Goal: Browse casually

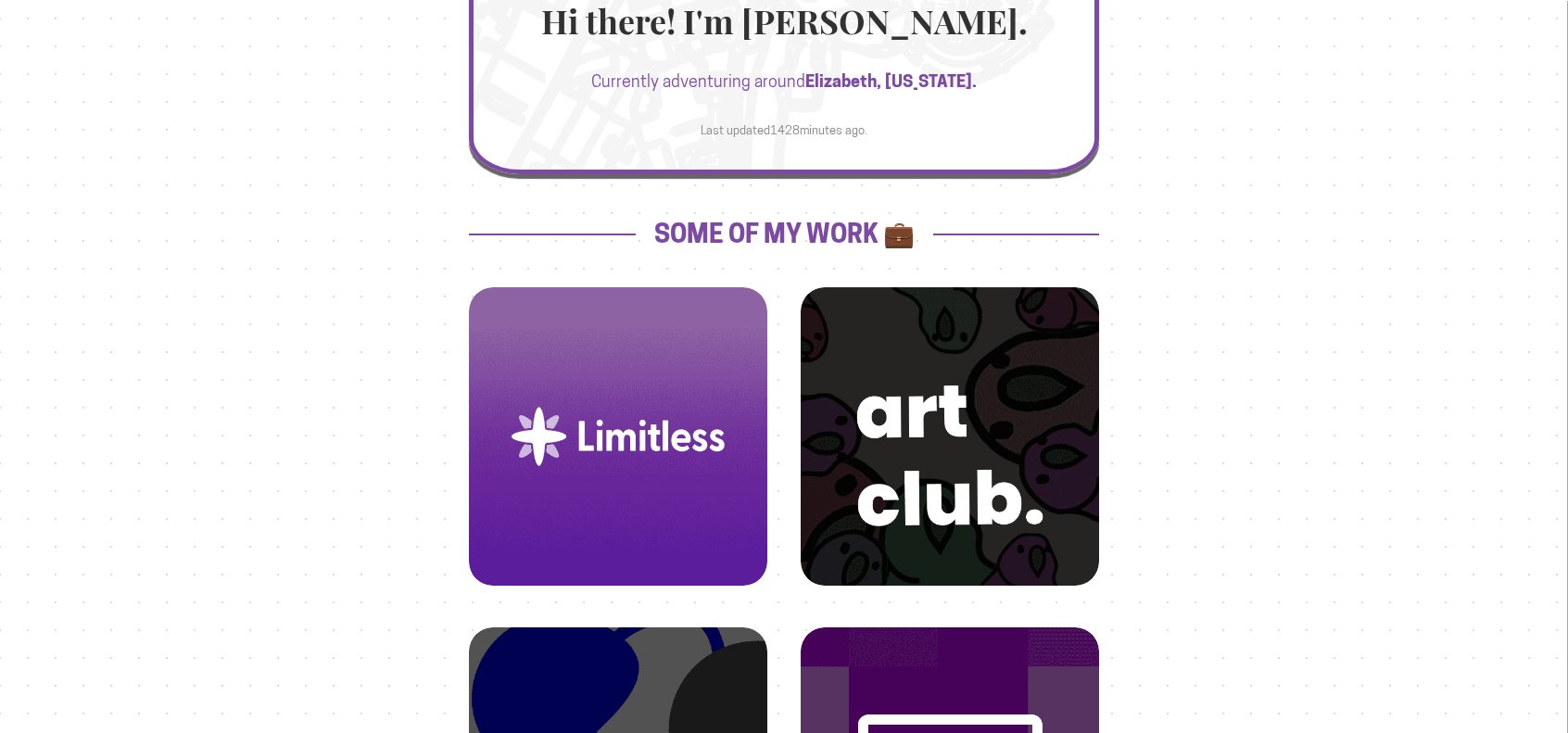
scroll to position [482, 0]
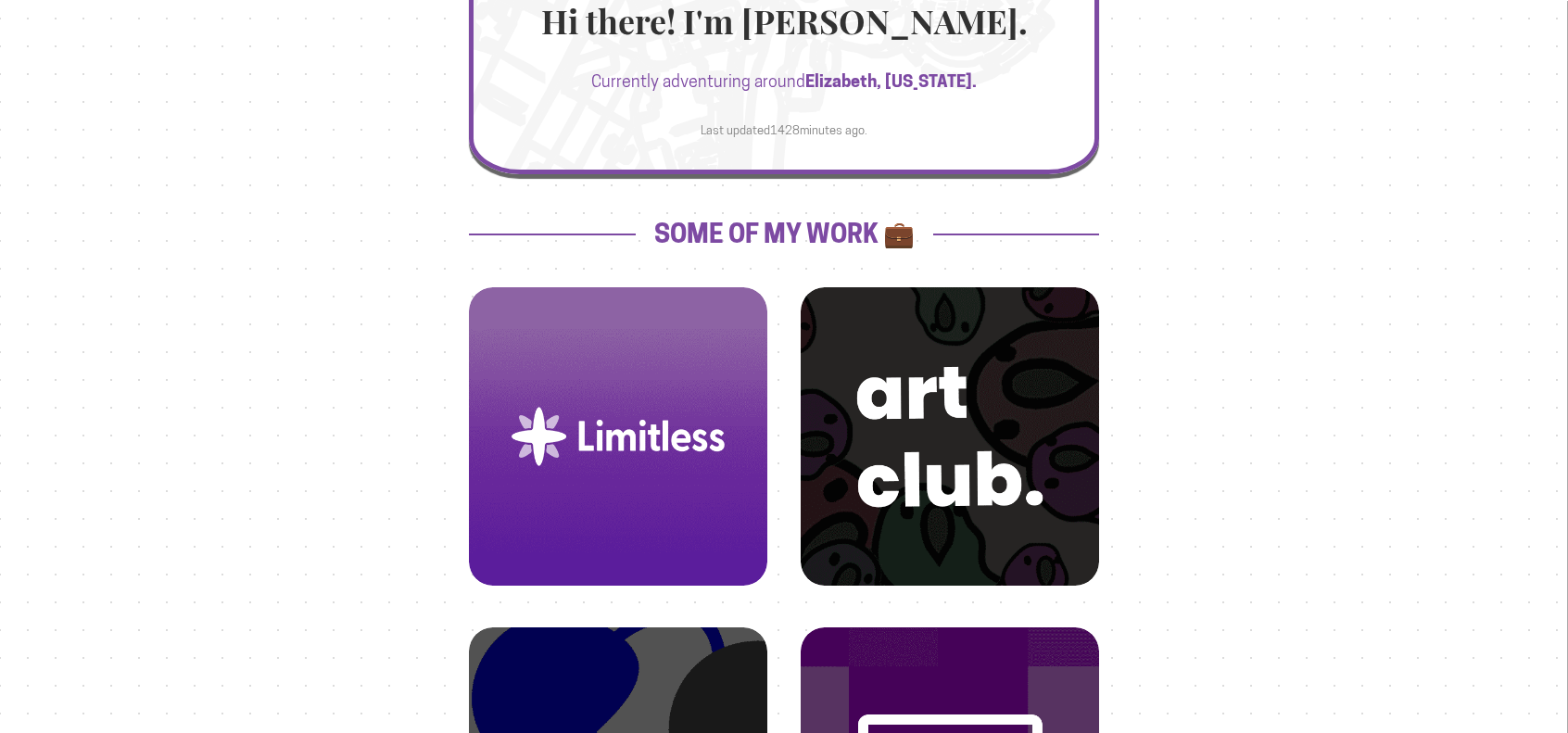
click at [938, 437] on img at bounding box center [949, 418] width 254 height 254
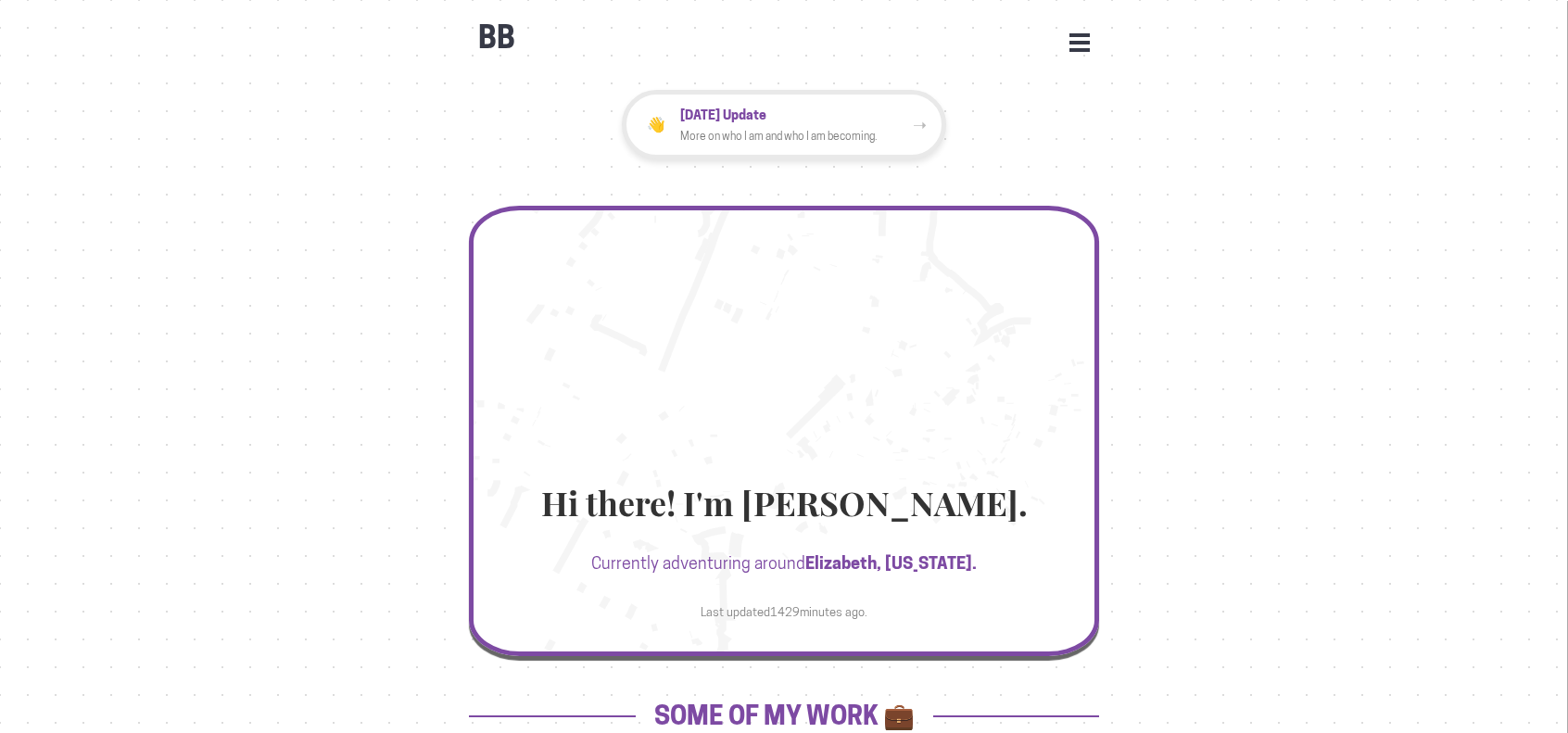
scroll to position [977, 0]
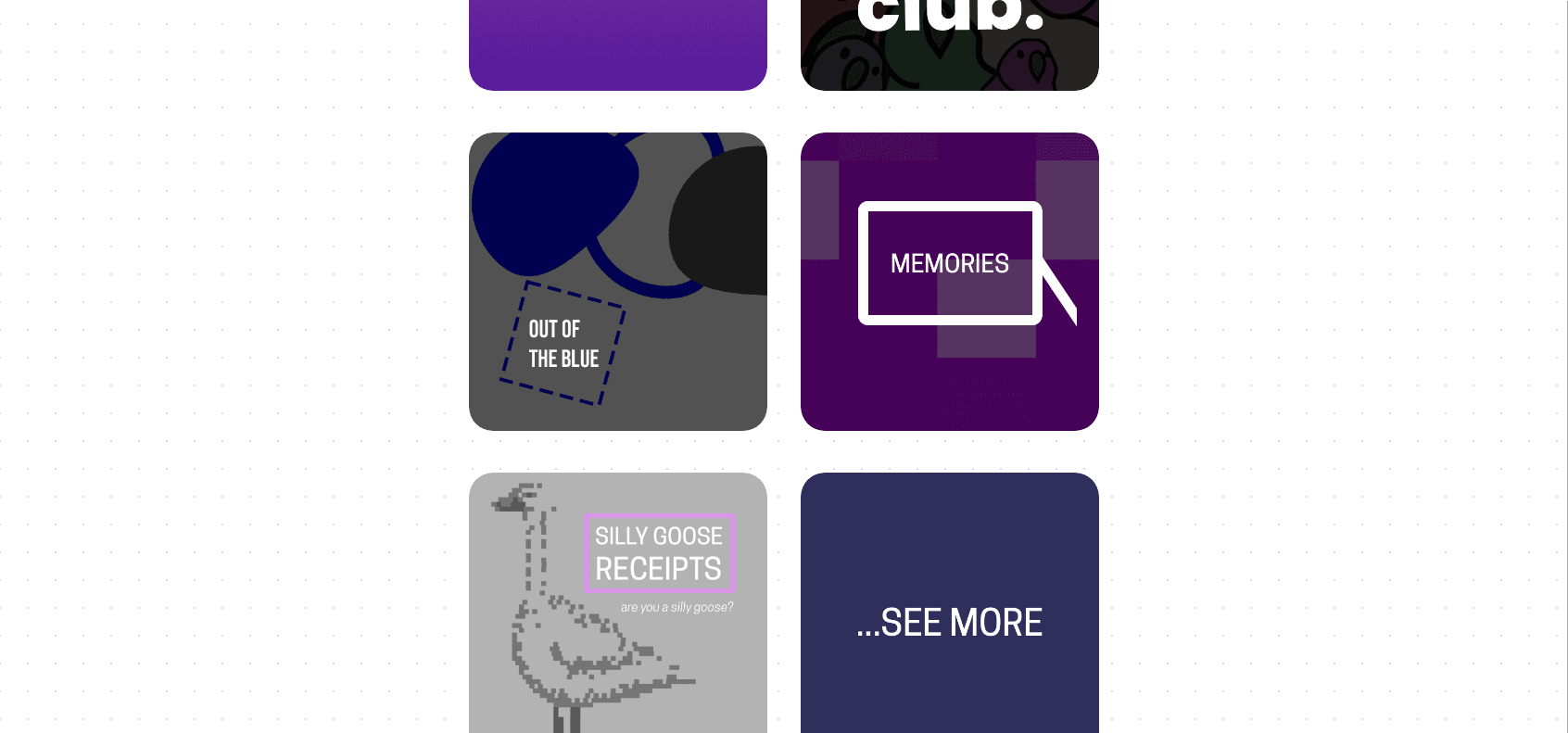
click at [996, 341] on img at bounding box center [949, 263] width 254 height 254
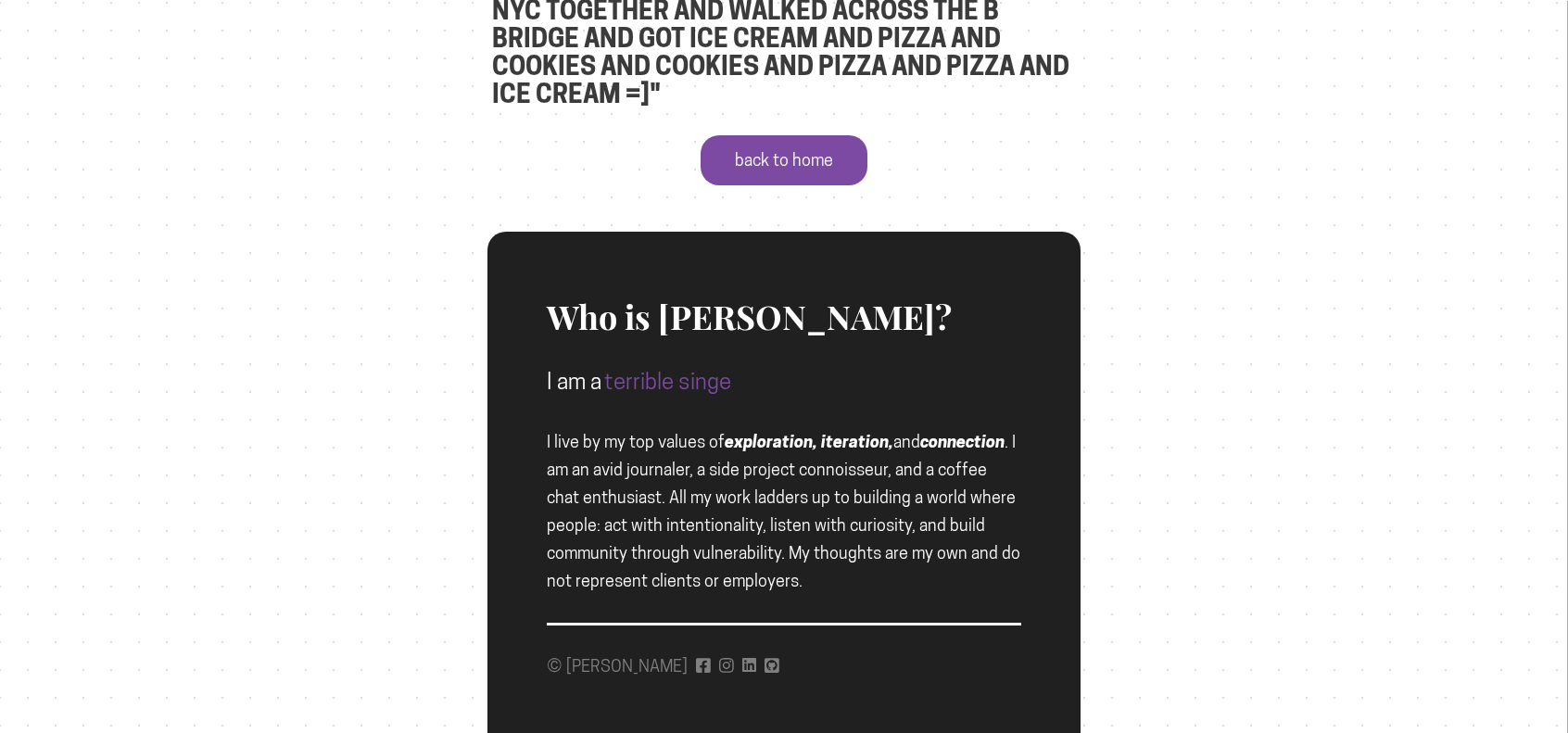
scroll to position [1417, 0]
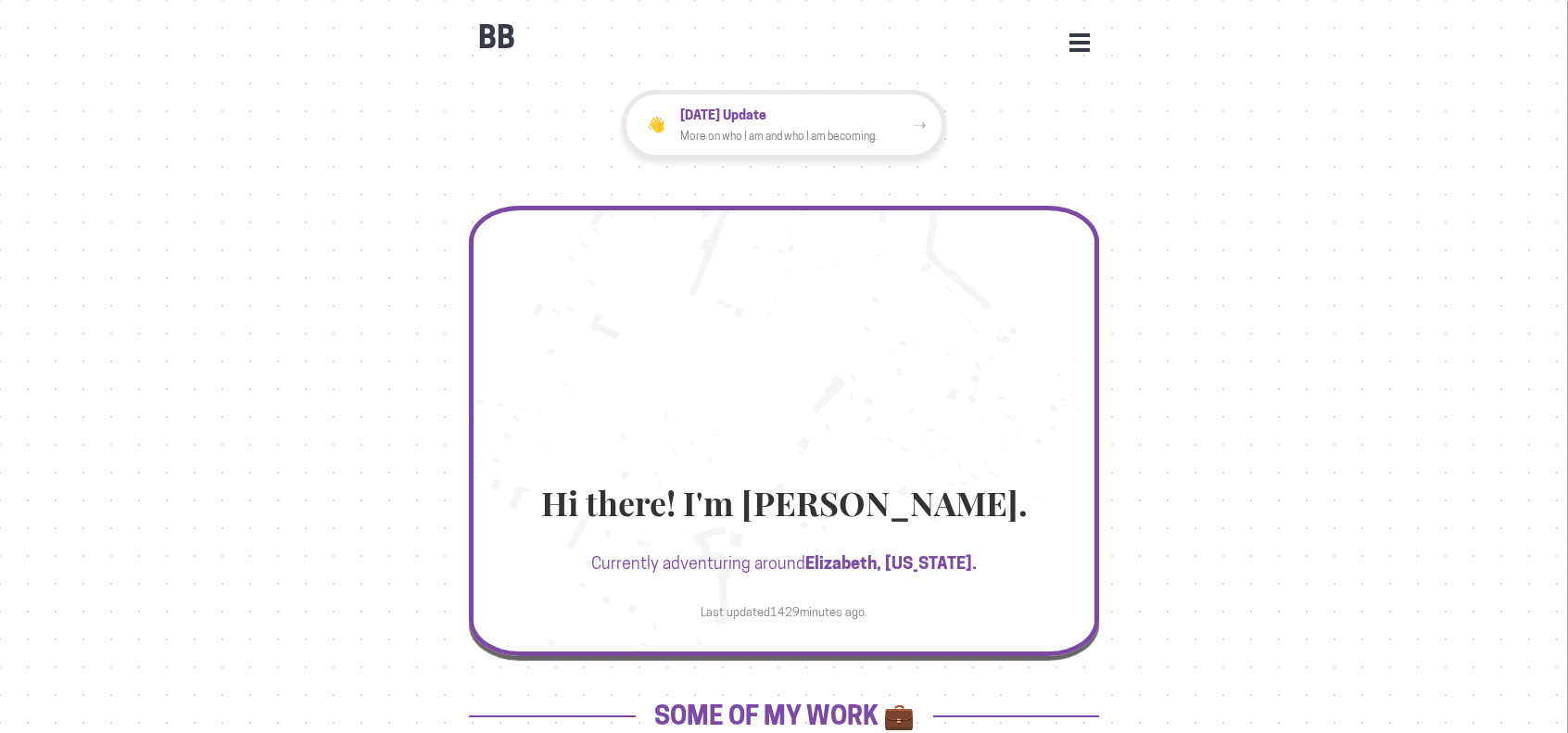
scroll to position [977, 0]
